Goal: Navigation & Orientation: Find specific page/section

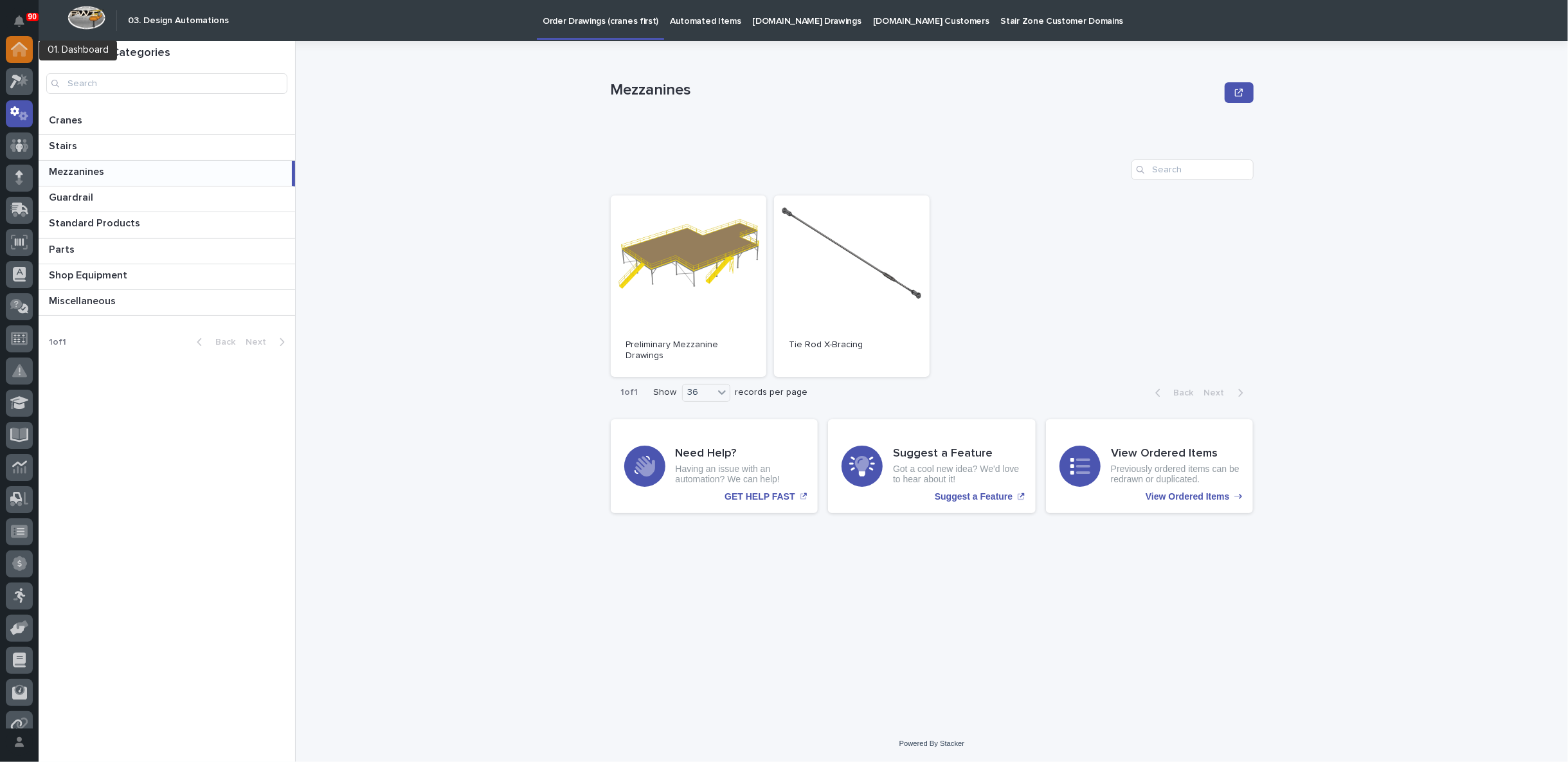
click at [20, 46] on icon at bounding box center [19, 50] width 13 height 13
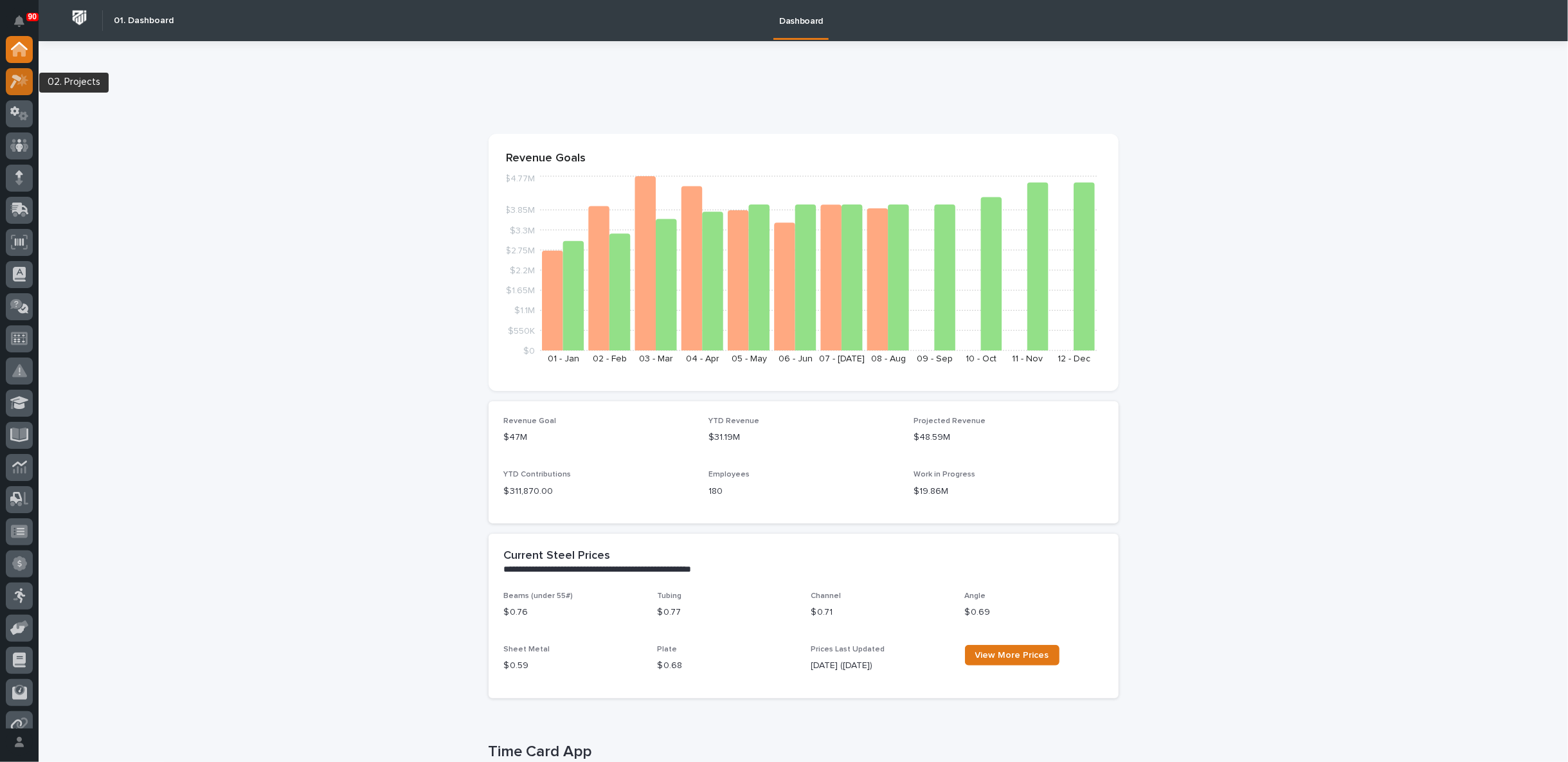
click at [21, 80] on icon at bounding box center [23, 80] width 11 height 13
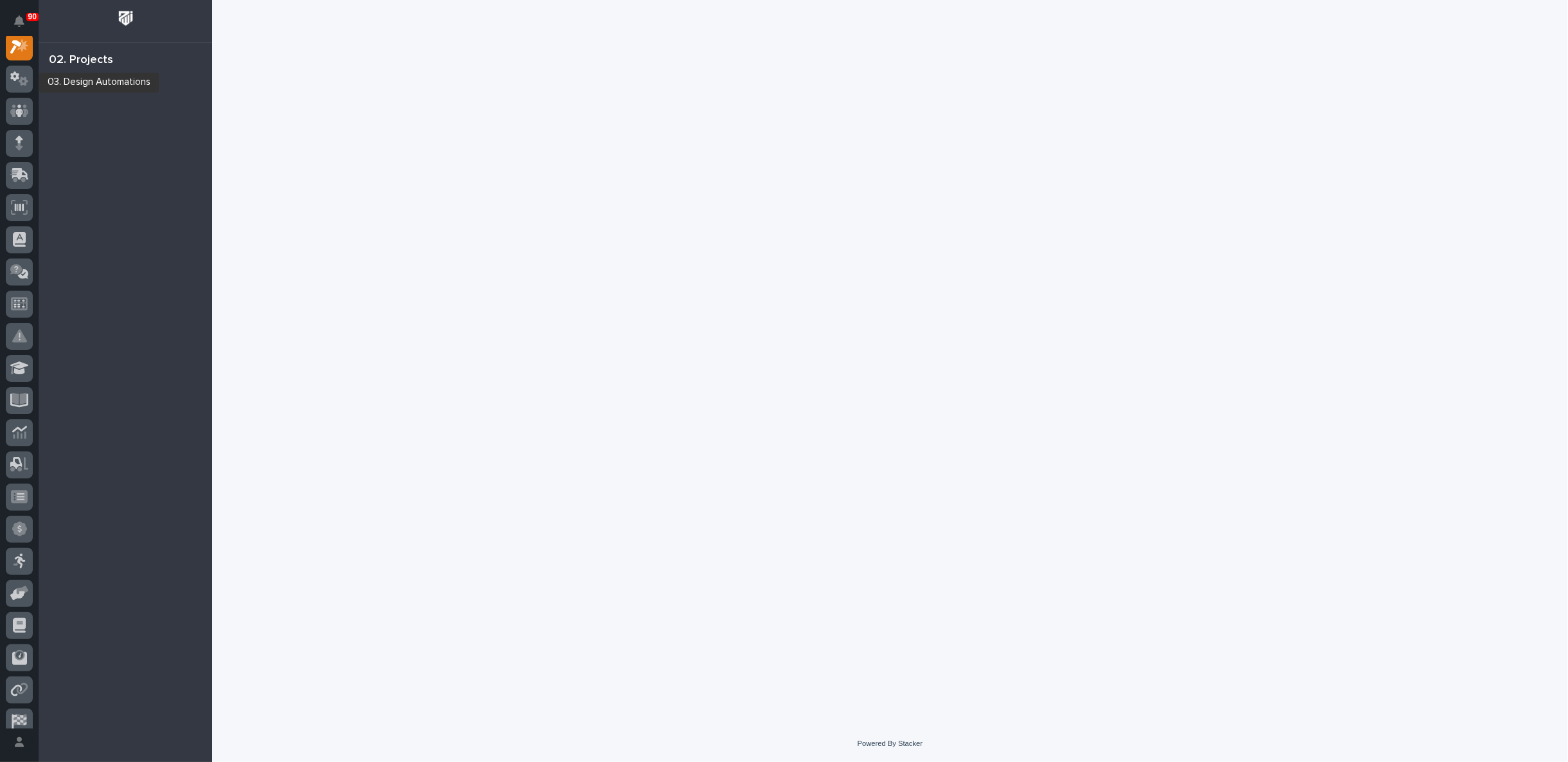
scroll to position [32, 0]
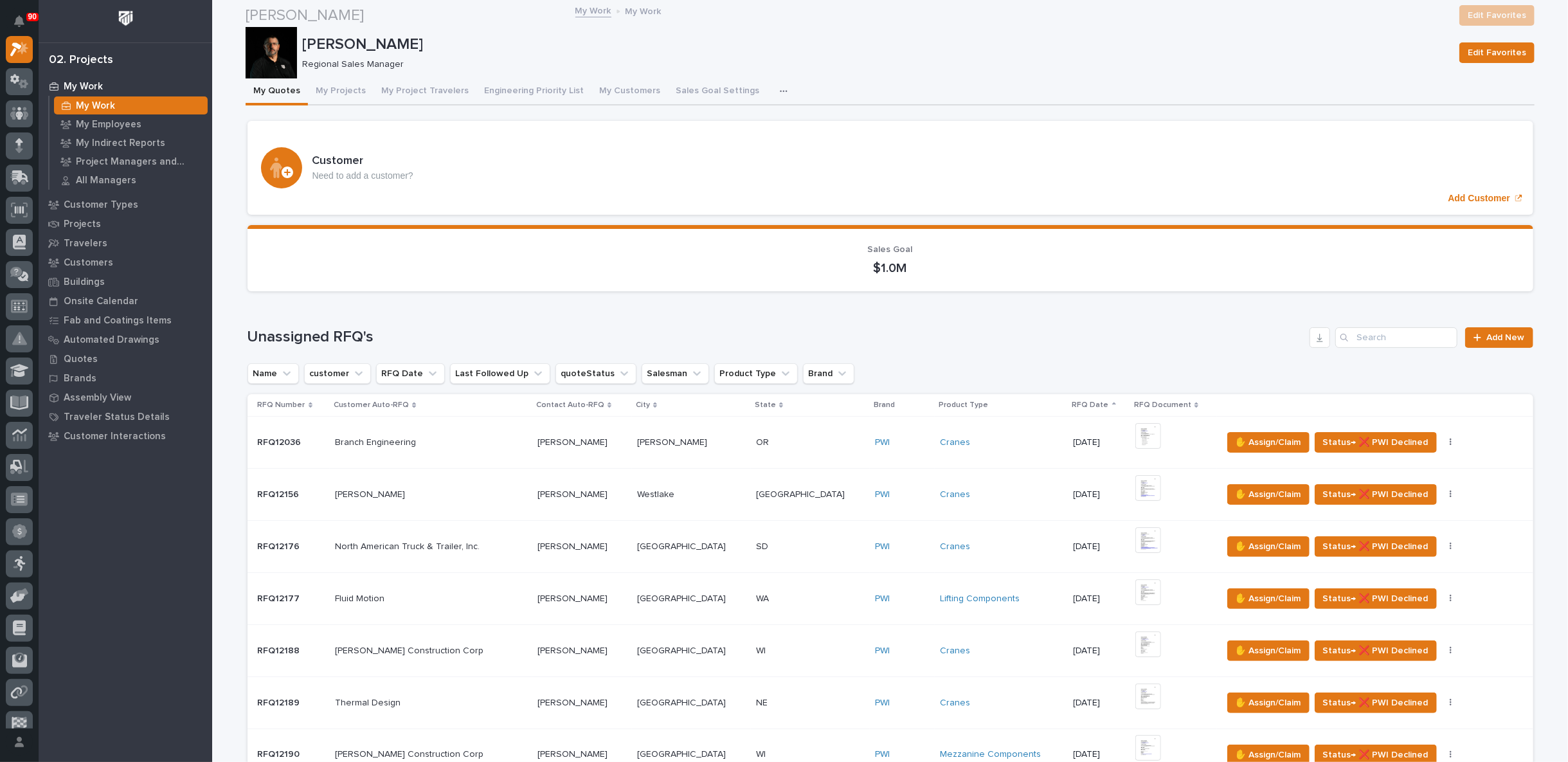
scroll to position [643, 0]
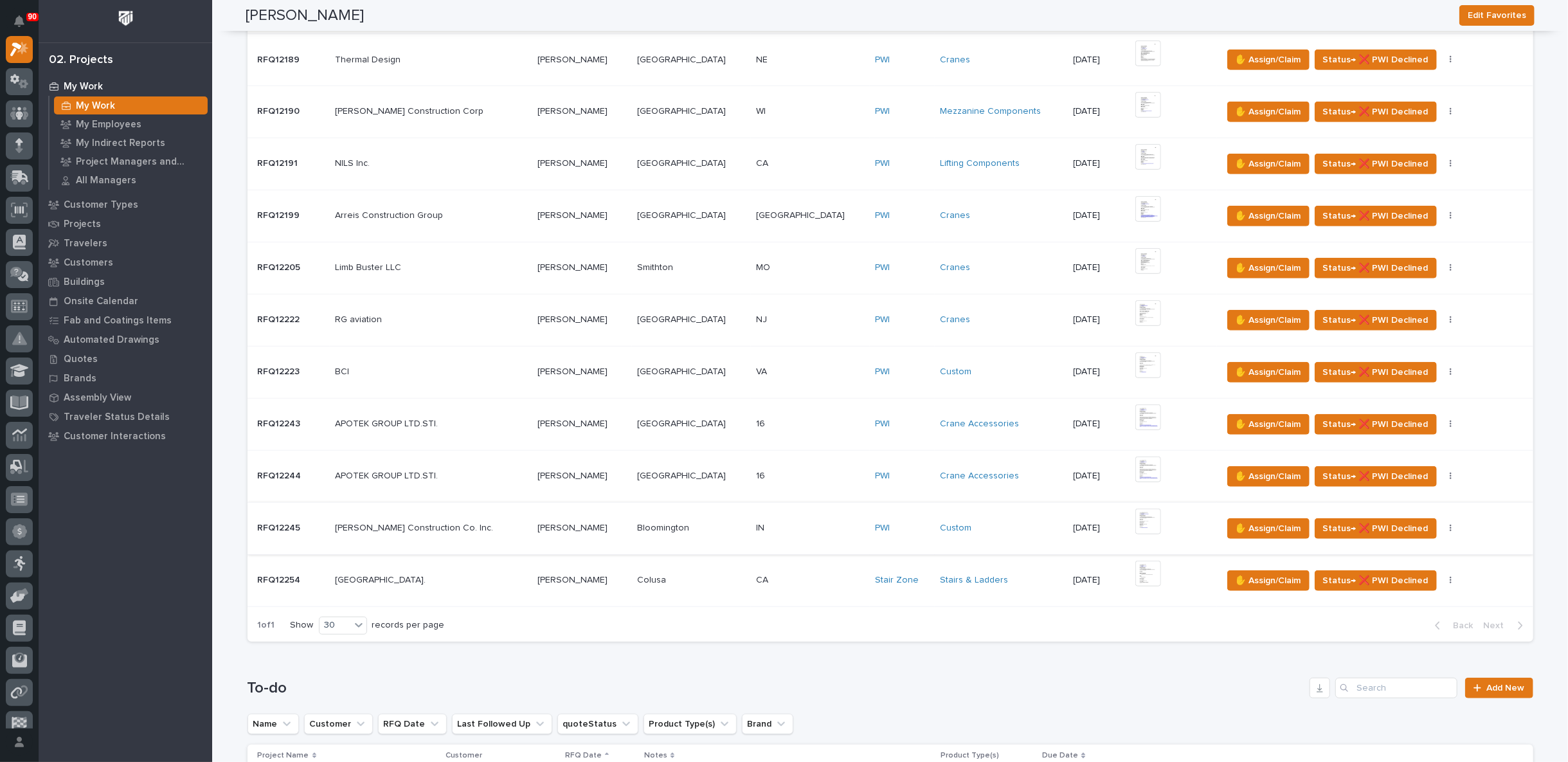
click at [1135, 515] on img at bounding box center [1148, 522] width 26 height 26
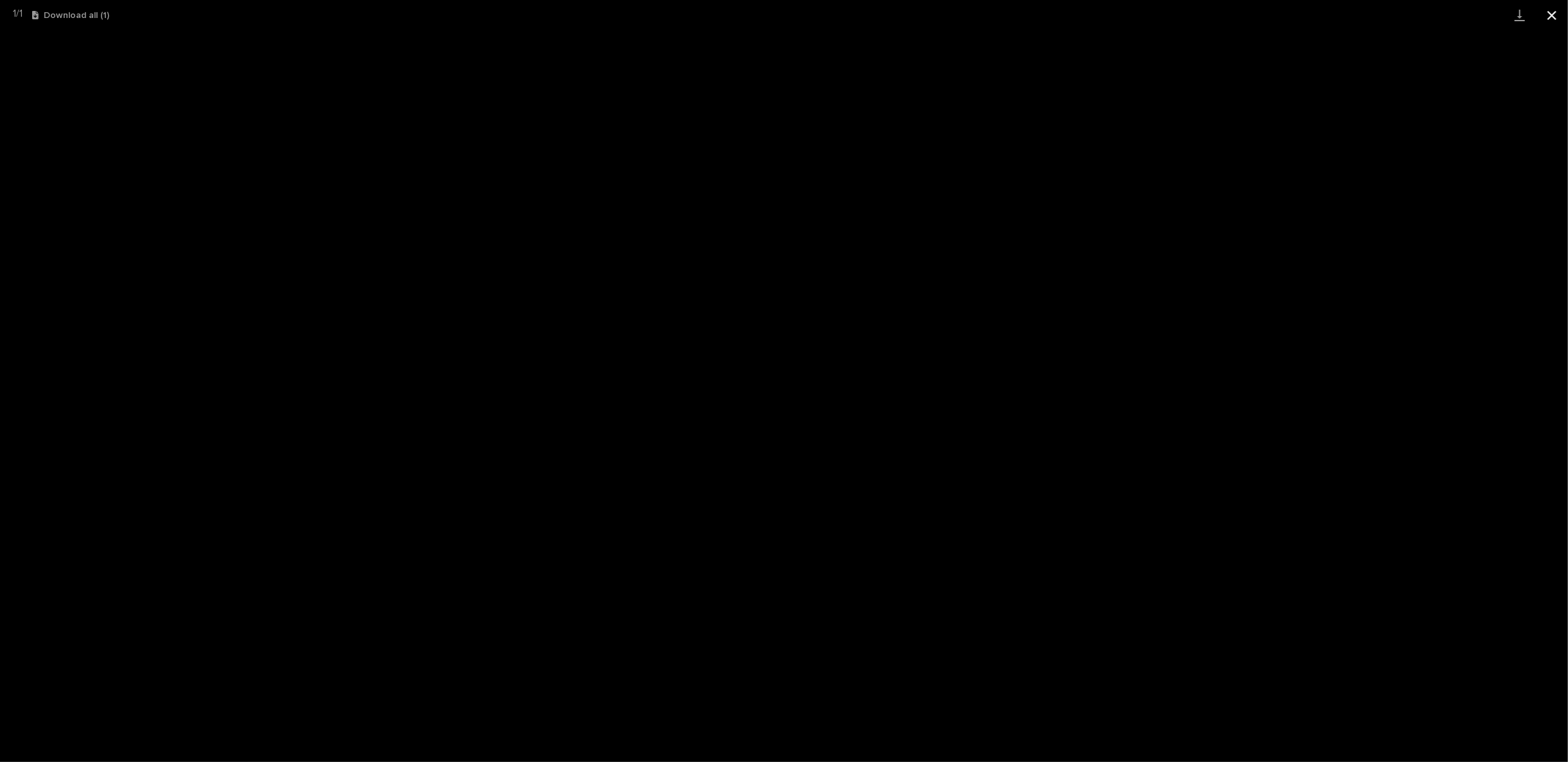
click at [1554, 7] on button "Close gallery" at bounding box center [1552, 15] width 32 height 30
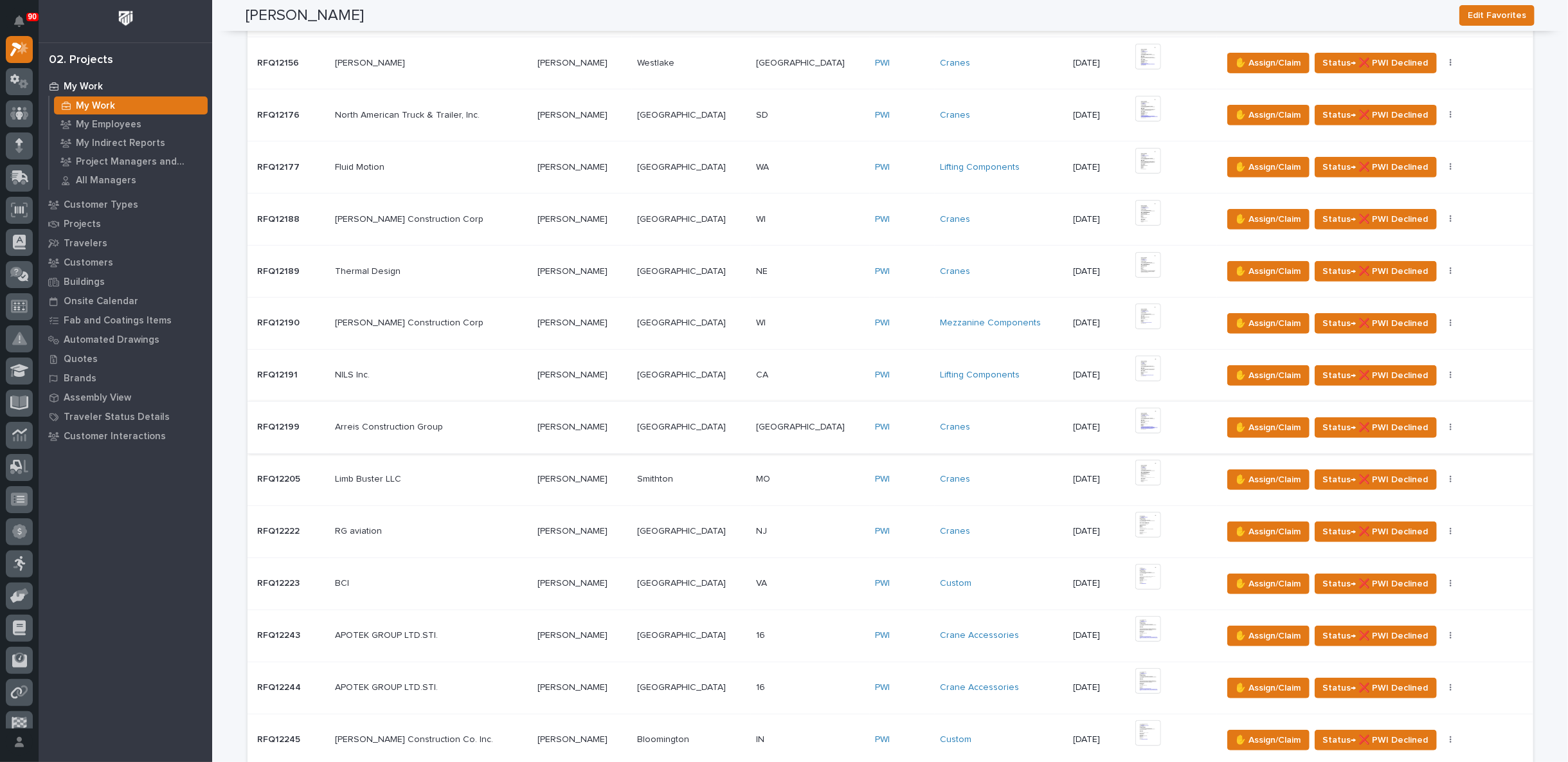
scroll to position [285, 0]
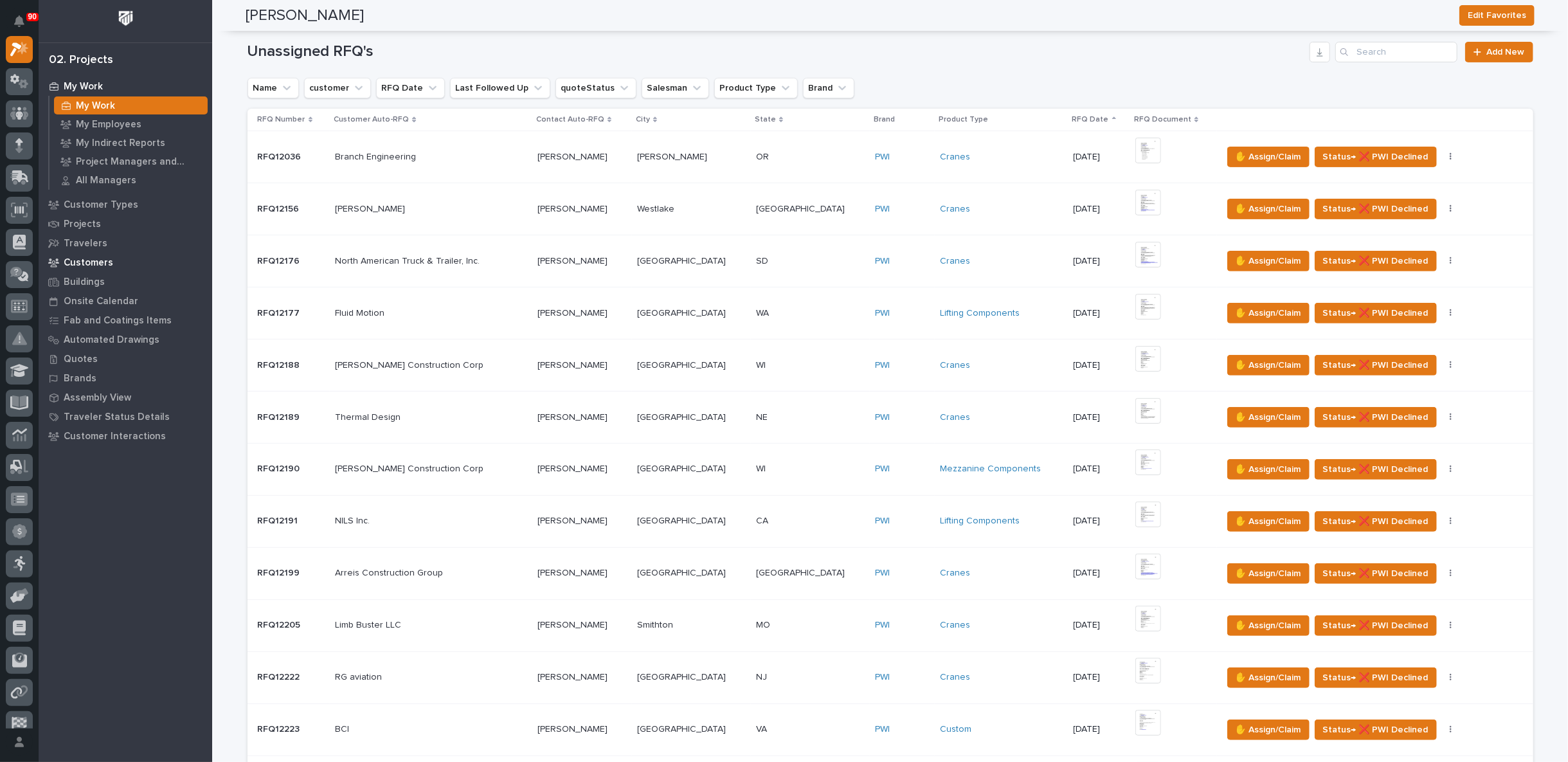
click at [89, 257] on p "Customers" at bounding box center [88, 263] width 50 height 12
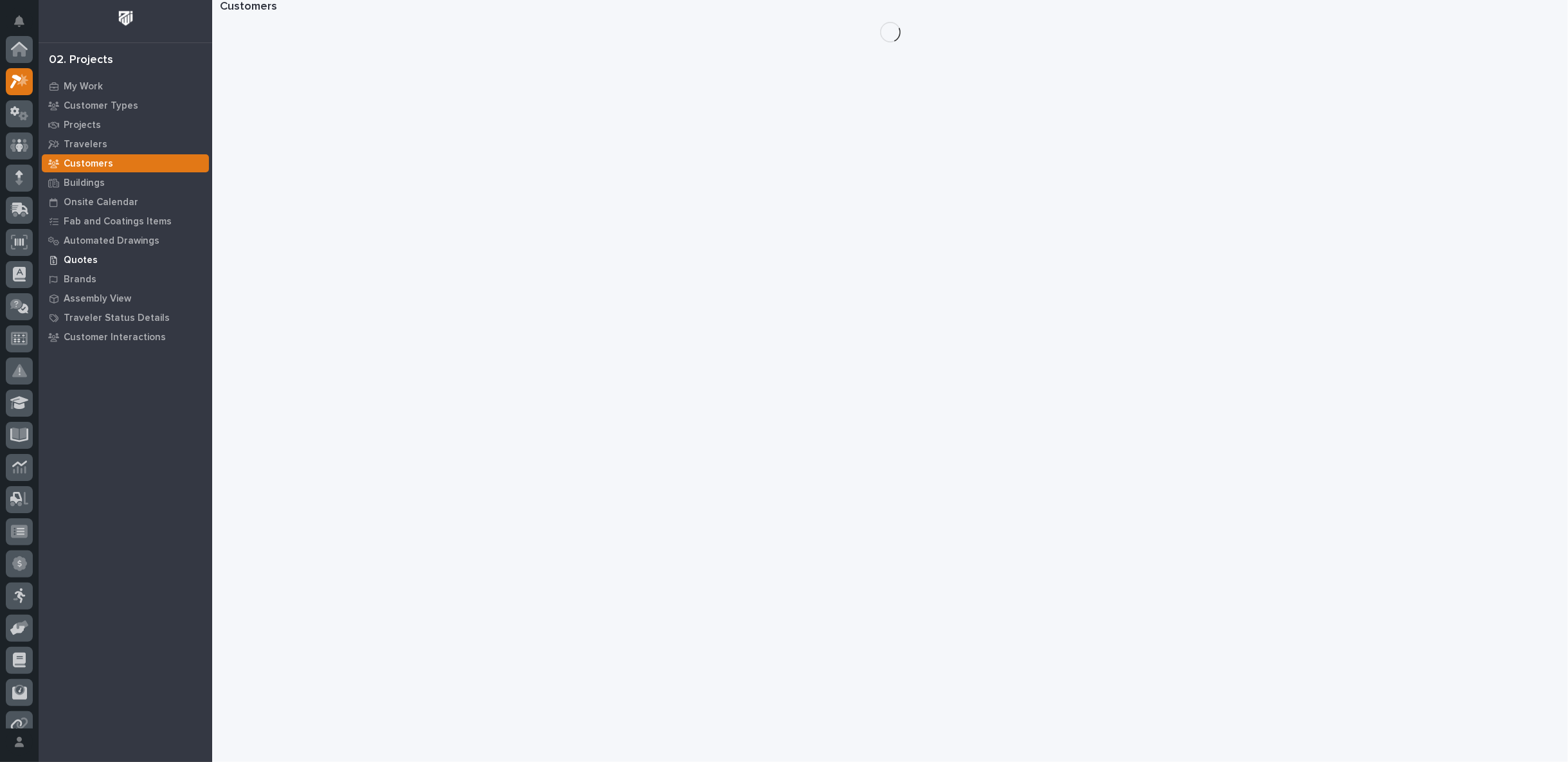
scroll to position [32, 0]
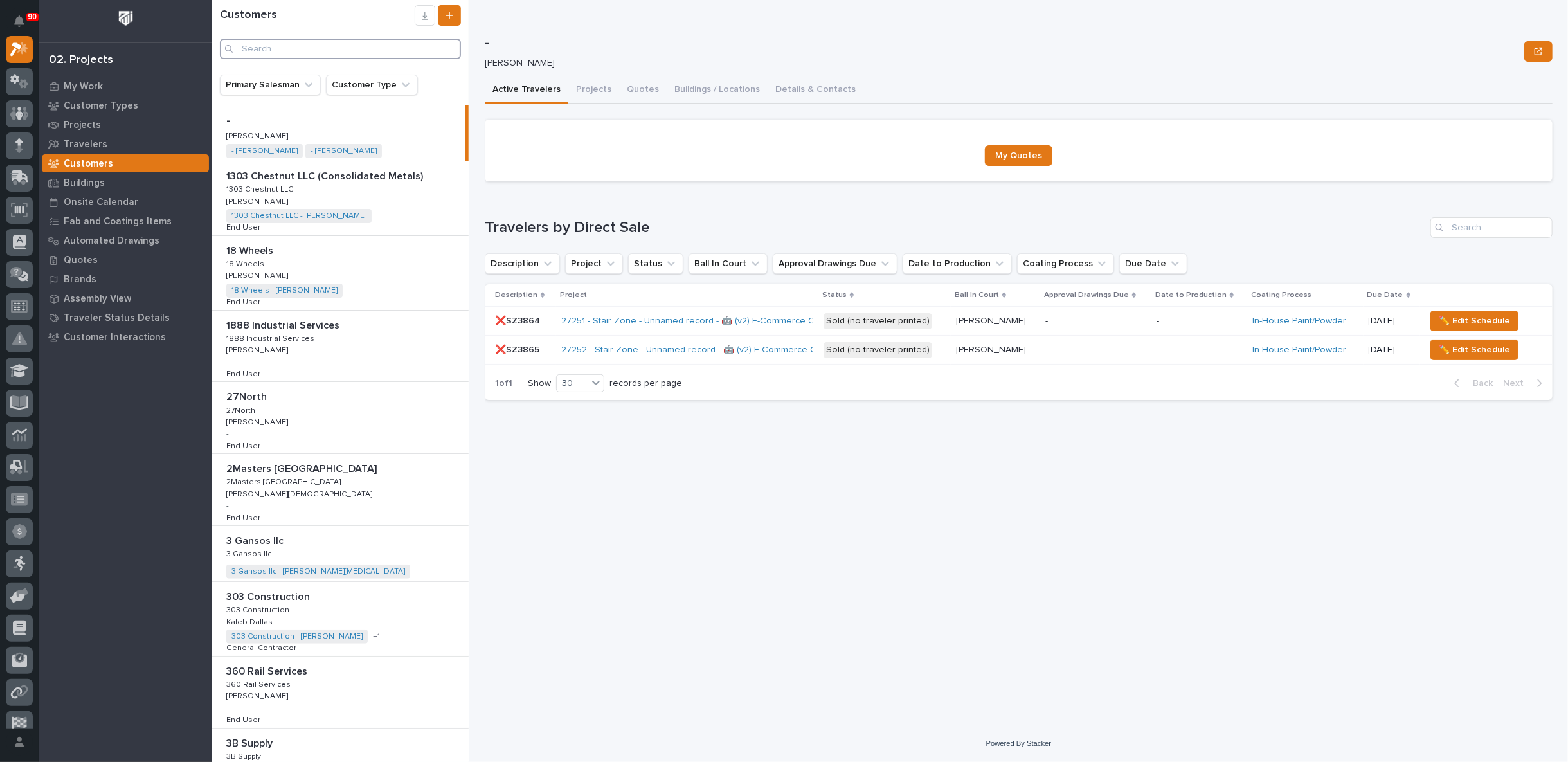
click at [294, 44] on input "Search" at bounding box center [340, 49] width 241 height 21
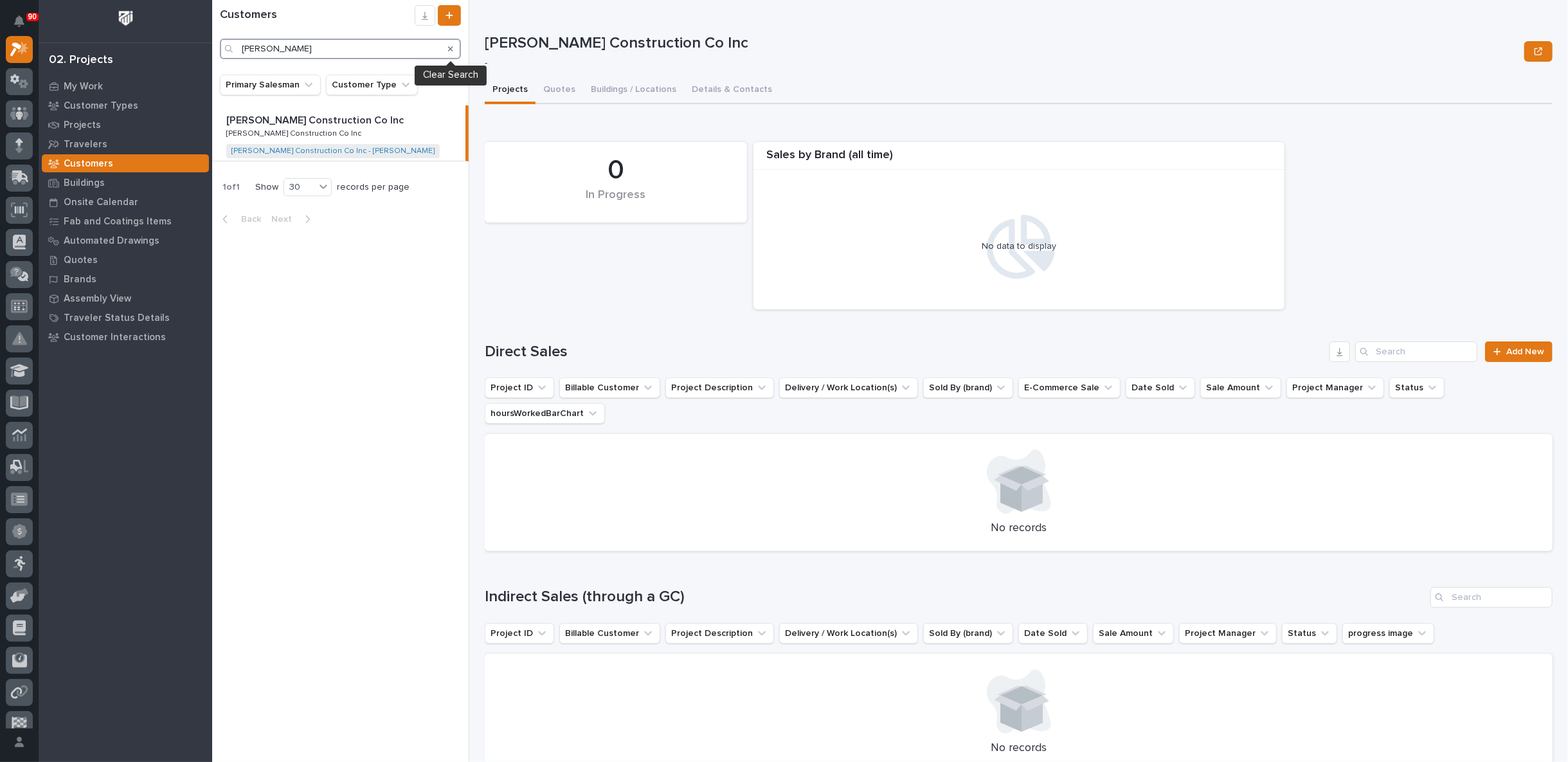
type input "[PERSON_NAME]"
click at [449, 46] on icon "Search" at bounding box center [450, 48] width 5 height 8
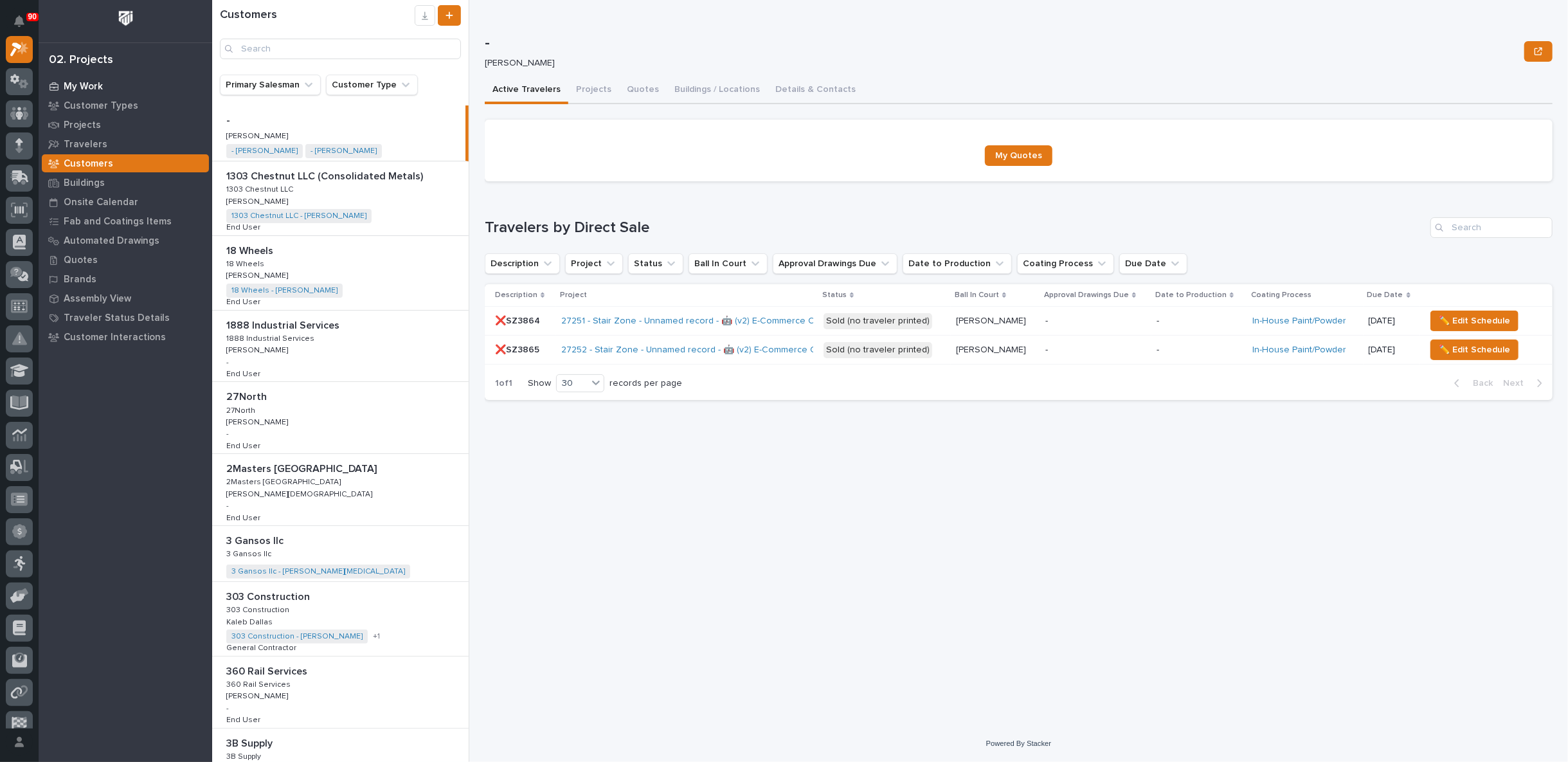
click at [86, 84] on p "My Work" at bounding box center [83, 86] width 39 height 12
